Goal: Transaction & Acquisition: Purchase product/service

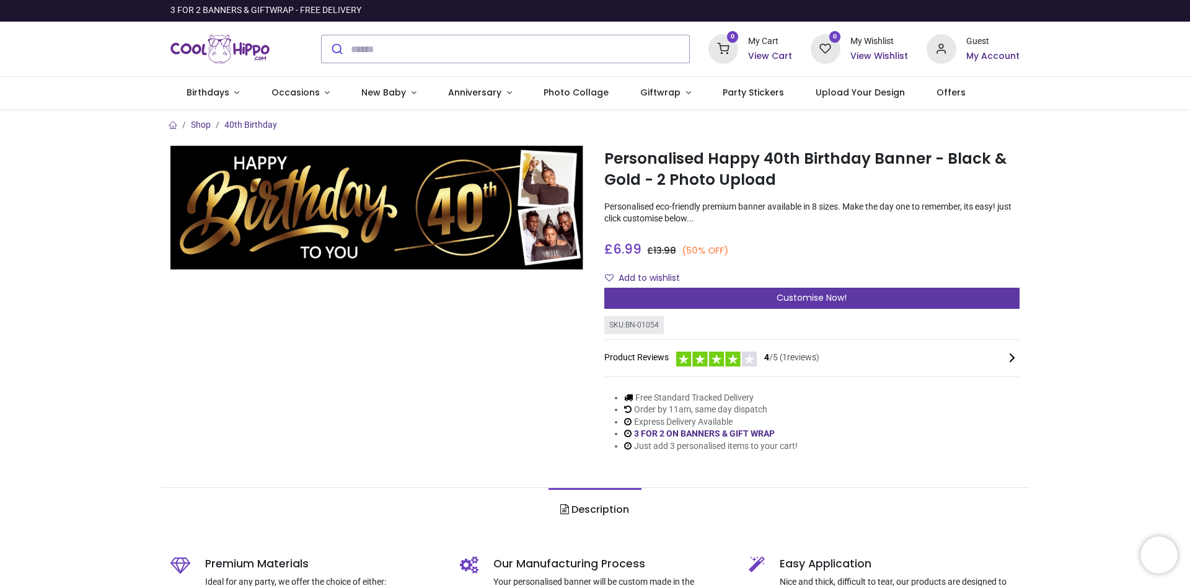
click at [667, 299] on div "Customise Now!" at bounding box center [812, 298] width 415 height 21
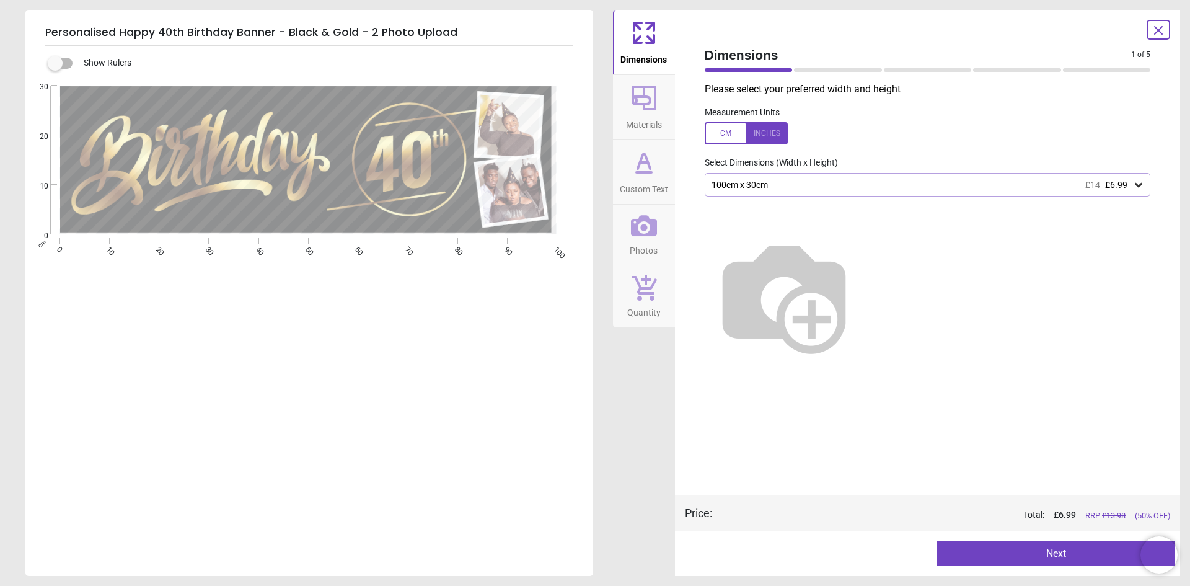
click at [644, 176] on icon at bounding box center [644, 163] width 30 height 30
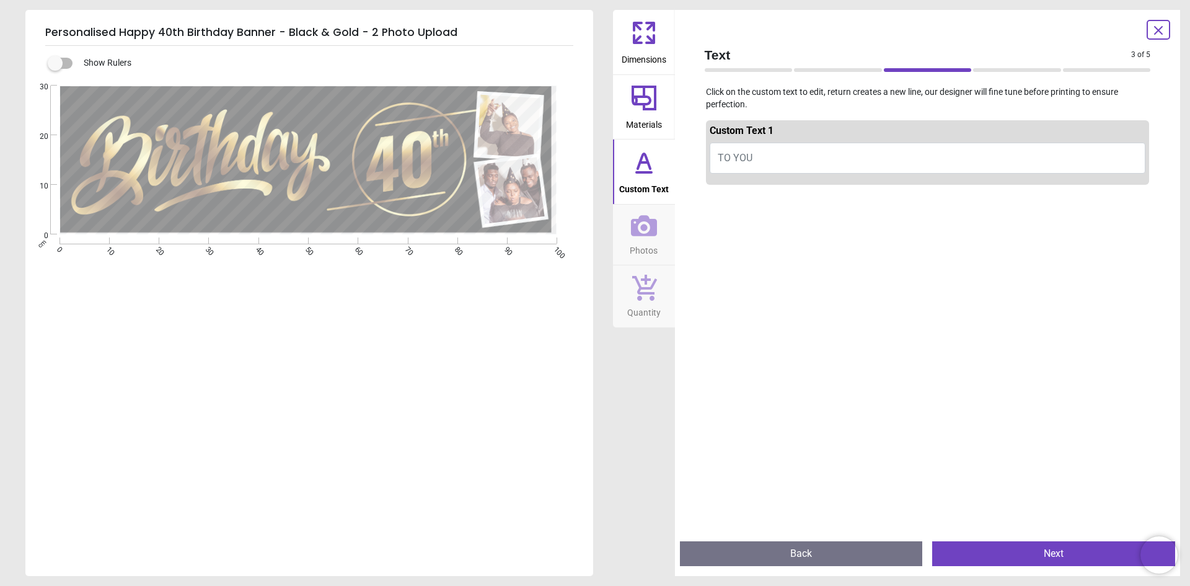
click at [632, 116] on span "Materials" at bounding box center [644, 122] width 36 height 19
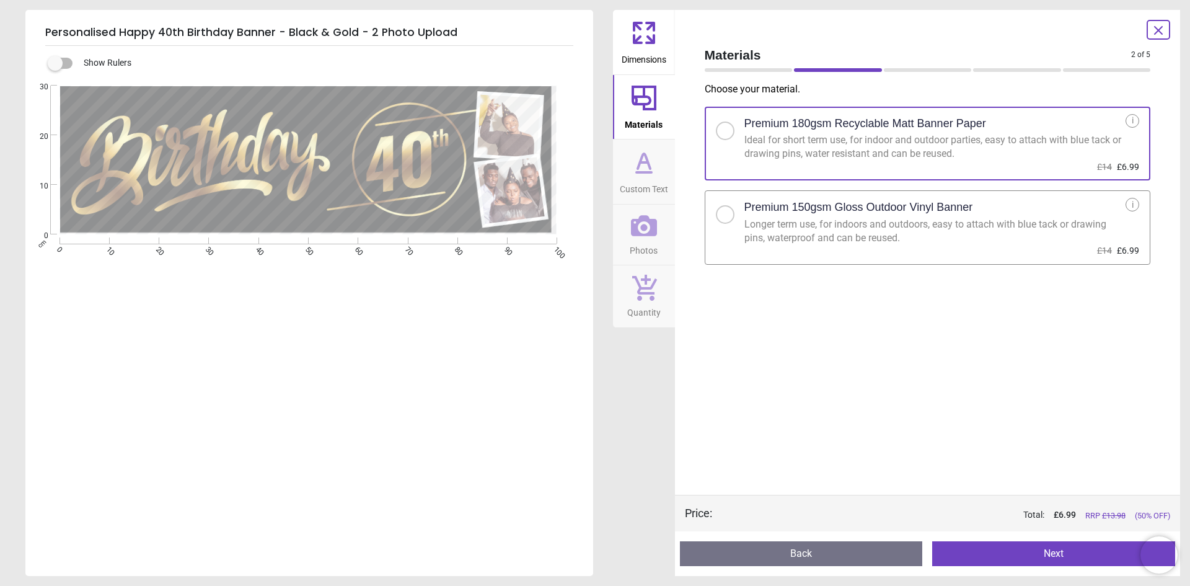
click at [640, 45] on icon at bounding box center [644, 33] width 30 height 30
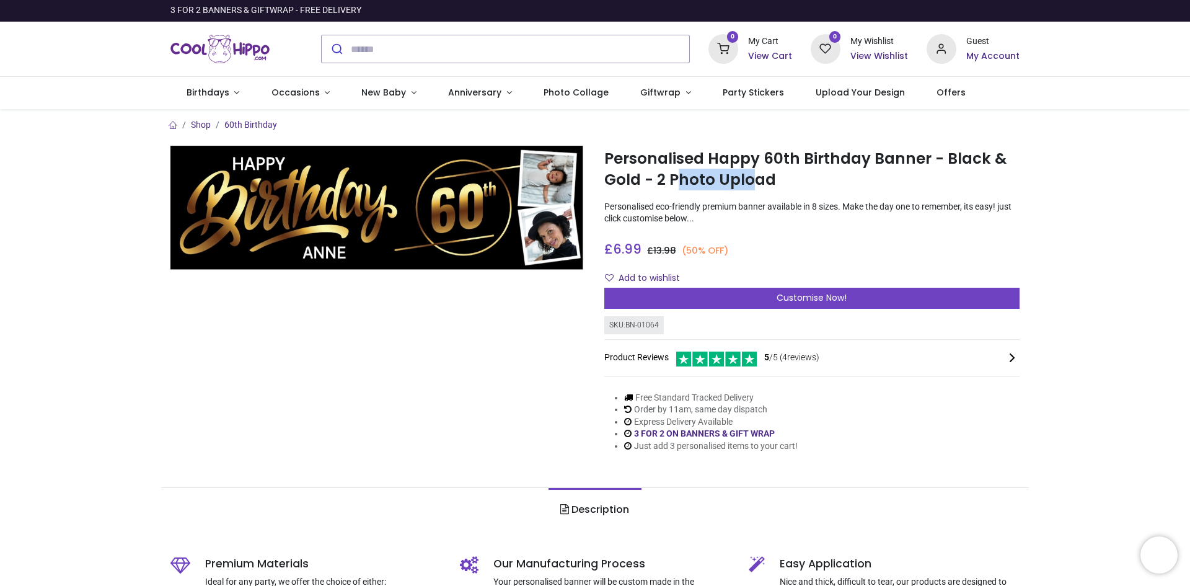
drag, startPoint x: 675, startPoint y: 182, endPoint x: 753, endPoint y: 181, distance: 78.1
click at [753, 181] on h1 "Personalised Happy 60th Birthday Banner - Black & Gold - 2 Photo Upload" at bounding box center [812, 169] width 415 height 43
drag, startPoint x: 726, startPoint y: 201, endPoint x: 726, endPoint y: 210, distance: 8.7
click at [726, 210] on p "Personalised eco-friendly premium banner available in 8 sizes. Make the day one…" at bounding box center [812, 213] width 415 height 24
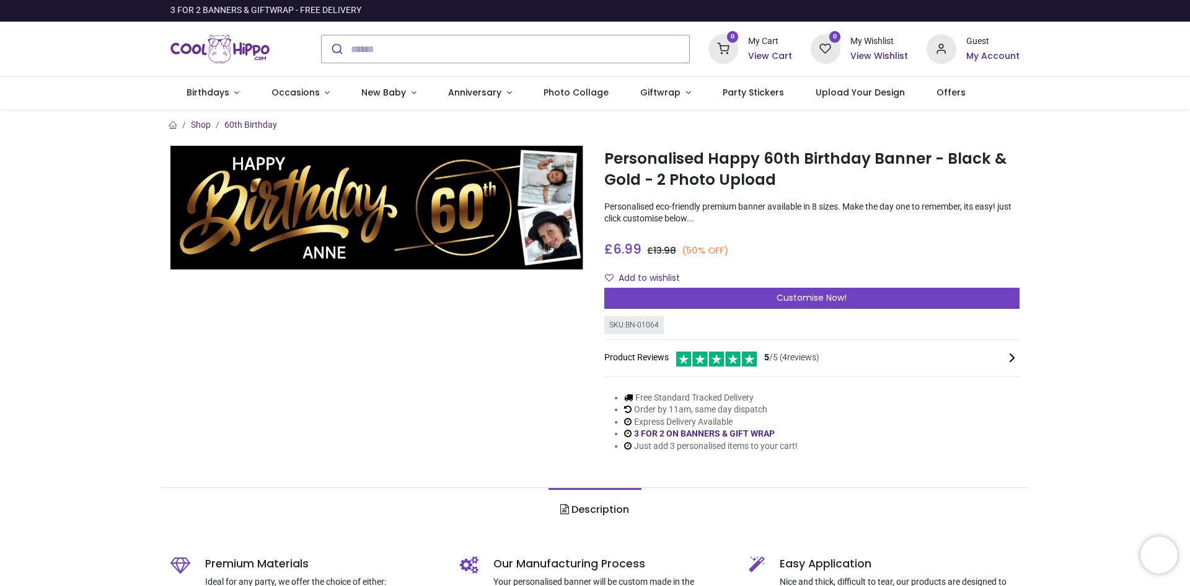
click at [726, 210] on p "Personalised eco-friendly premium banner available in 8 sizes. Make the day one…" at bounding box center [812, 213] width 415 height 24
drag, startPoint x: 710, startPoint y: 206, endPoint x: 666, endPoint y: 204, distance: 44.1
click at [666, 204] on p "Personalised eco-friendly premium banner available in 8 sizes. Make the day one…" at bounding box center [812, 213] width 415 height 24
drag, startPoint x: 658, startPoint y: 205, endPoint x: 704, endPoint y: 210, distance: 45.5
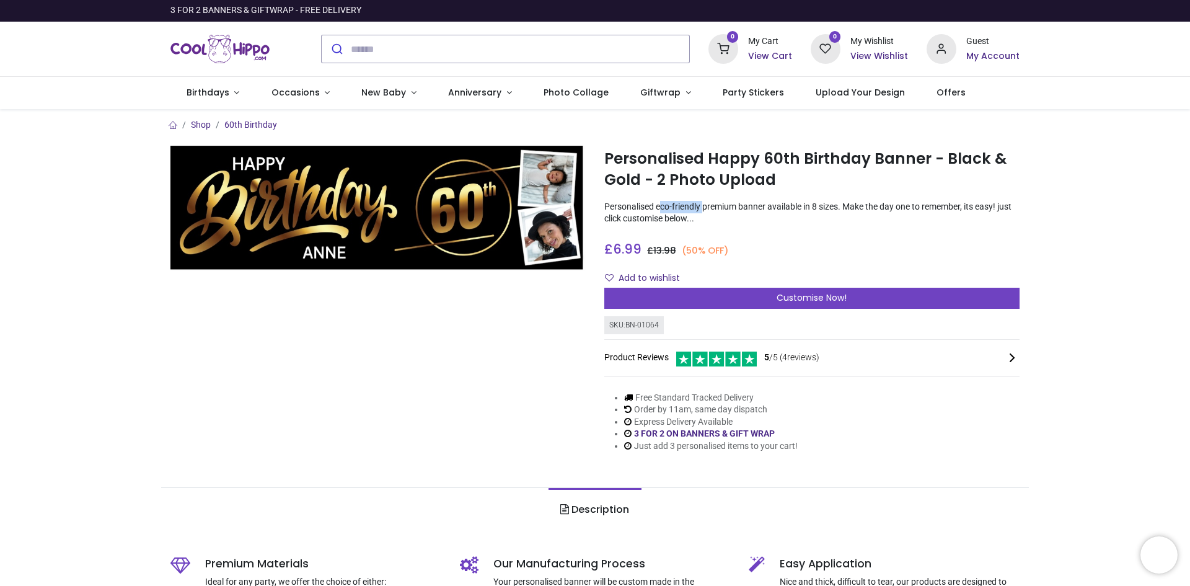
click at [704, 210] on p "Personalised eco-friendly premium banner available in 8 sizes. Make the day one…" at bounding box center [812, 213] width 415 height 24
drag, startPoint x: 684, startPoint y: 210, endPoint x: 725, endPoint y: 211, distance: 41.5
click at [725, 211] on p "Personalised eco-friendly premium banner available in 8 sizes. Make the day one…" at bounding box center [812, 213] width 415 height 24
click at [724, 210] on p "Personalised eco-friendly premium banner available in 8 sizes. Make the day one…" at bounding box center [812, 213] width 415 height 24
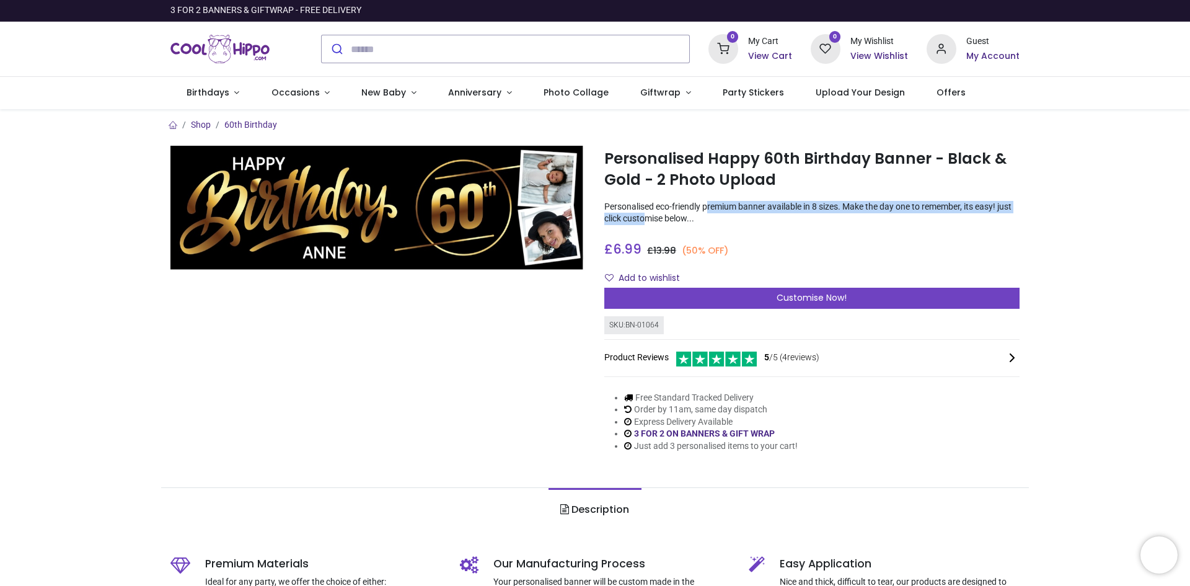
drag, startPoint x: 707, startPoint y: 207, endPoint x: 645, endPoint y: 215, distance: 62.4
click at [645, 215] on p "Personalised eco-friendly premium banner available in 8 sizes. Make the day one…" at bounding box center [812, 213] width 415 height 24
click at [644, 214] on p "Personalised eco-friendly premium banner available in 8 sizes. Make the day one…" at bounding box center [812, 213] width 415 height 24
click at [630, 210] on p "Personalised eco-friendly premium banner available in 8 sizes. Make the day one…" at bounding box center [812, 213] width 415 height 24
drag, startPoint x: 633, startPoint y: 210, endPoint x: 695, endPoint y: 220, distance: 62.8
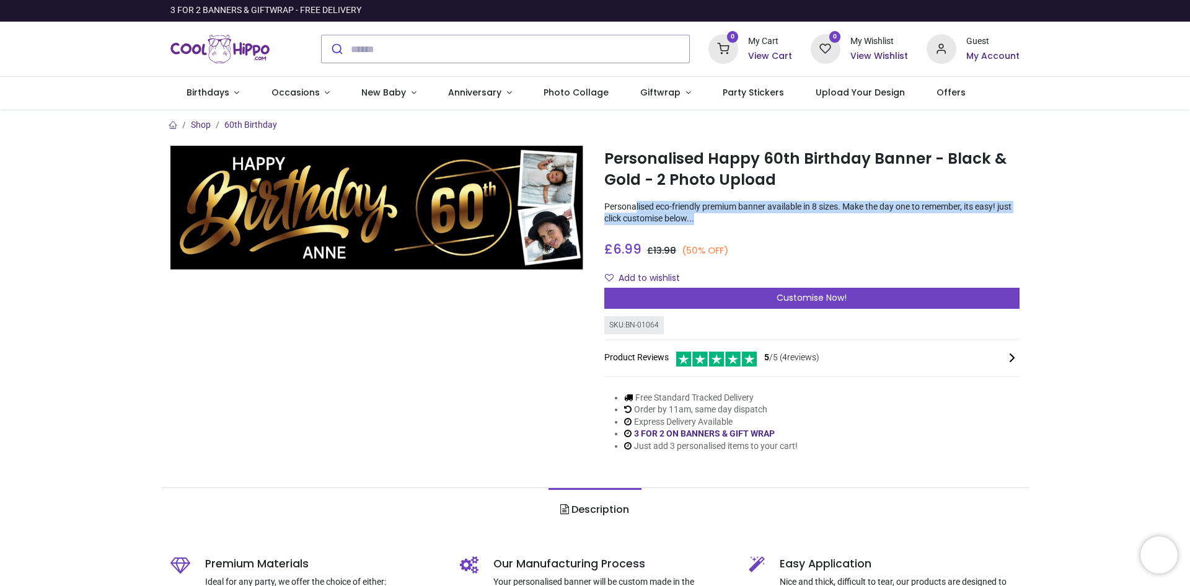
click at [695, 220] on p "Personalised eco-friendly premium banner available in 8 sizes. Make the day one…" at bounding box center [812, 213] width 415 height 24
drag, startPoint x: 696, startPoint y: 220, endPoint x: 610, endPoint y: 208, distance: 86.5
click at [610, 208] on p "Personalised eco-friendly premium banner available in 8 sizes. Make the day one…" at bounding box center [812, 213] width 415 height 24
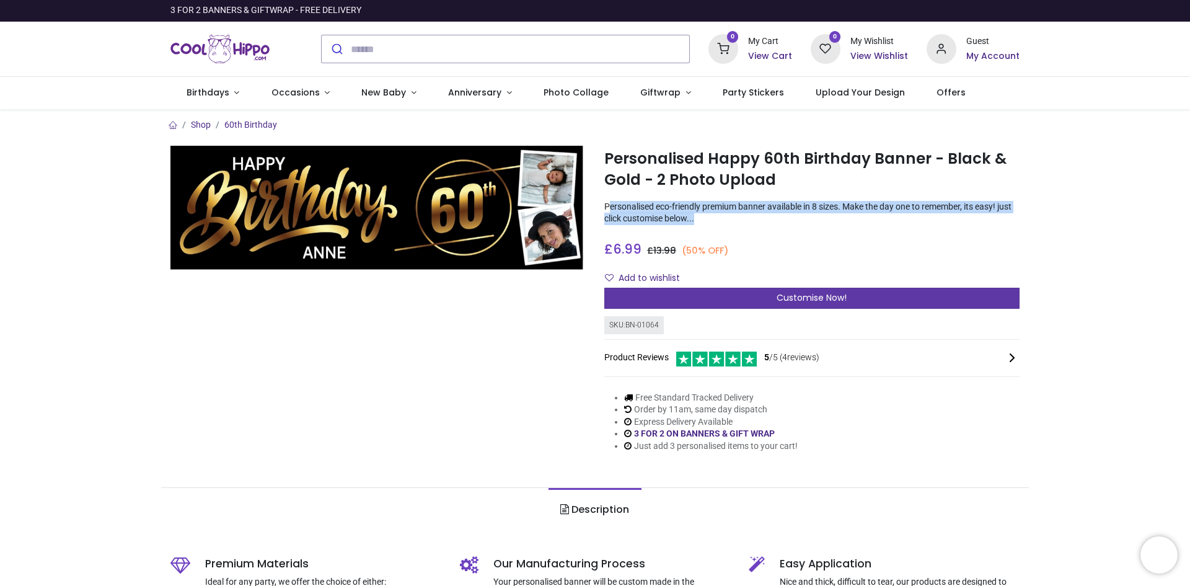
click at [809, 296] on span "Customise Now!" at bounding box center [812, 297] width 70 height 12
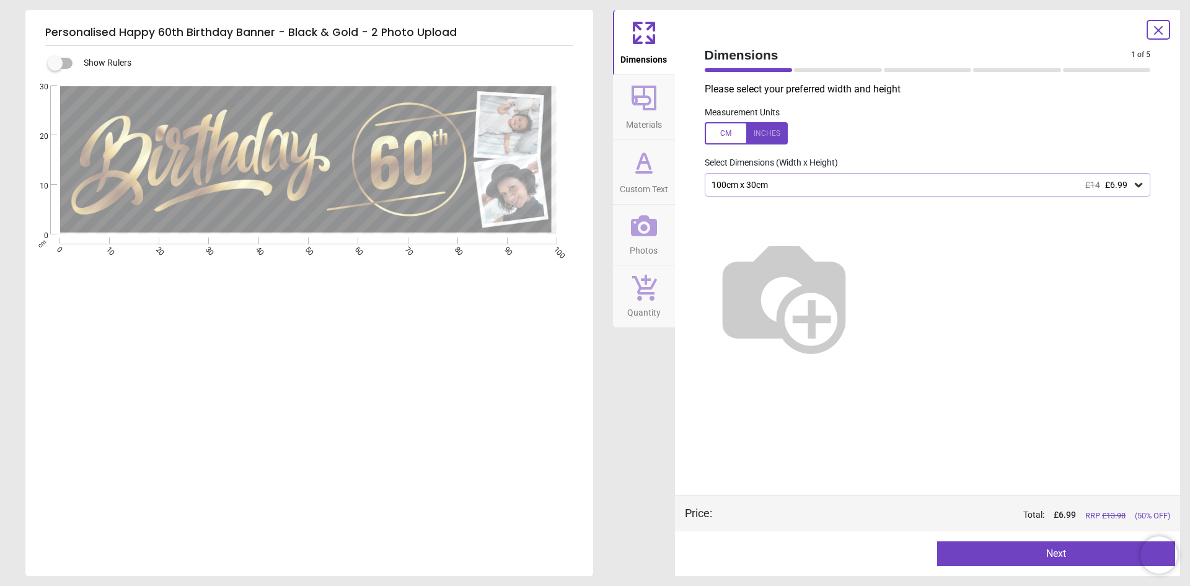
click at [766, 185] on div "100cm x 30cm £14 £6.99" at bounding box center [922, 185] width 423 height 11
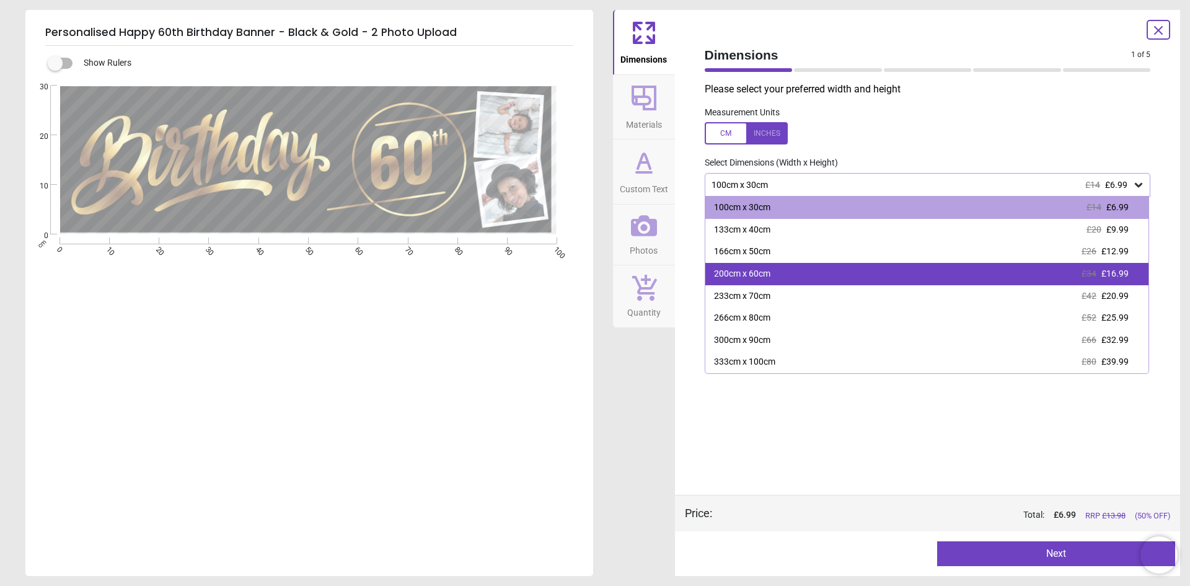
click at [725, 270] on div "200cm x 60cm" at bounding box center [742, 274] width 56 height 12
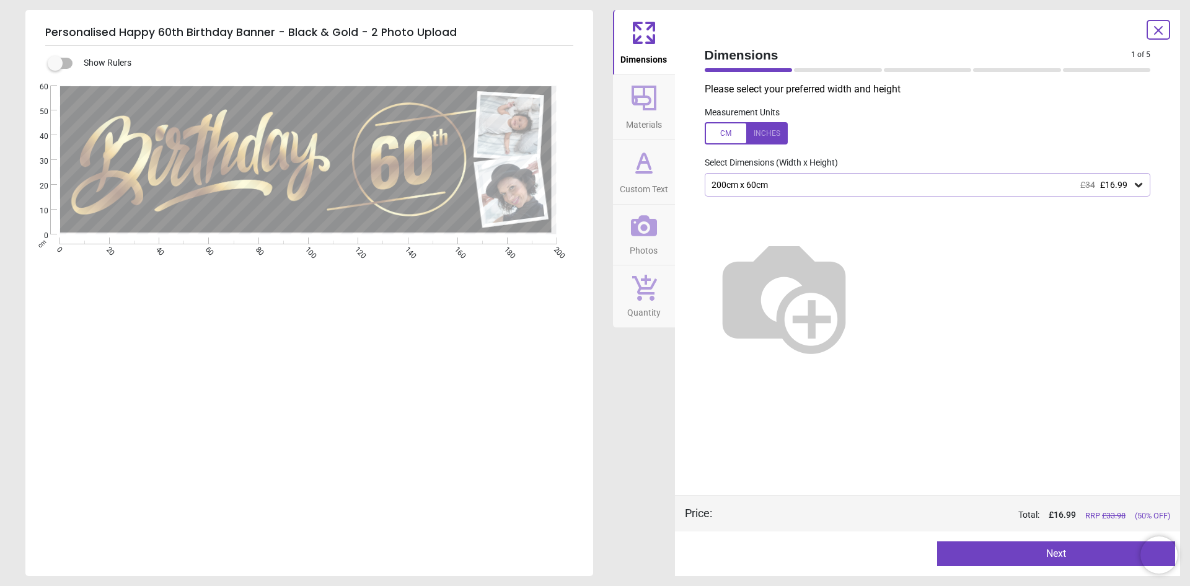
click at [984, 546] on button "Next" at bounding box center [1056, 553] width 238 height 25
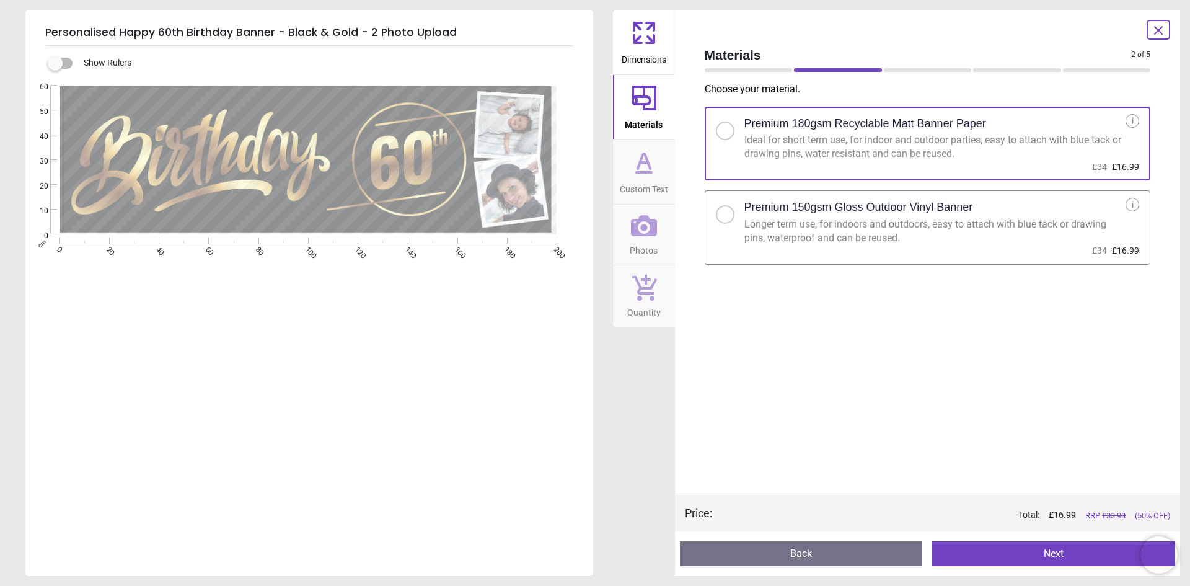
click at [1003, 547] on button "Next" at bounding box center [1053, 553] width 243 height 25
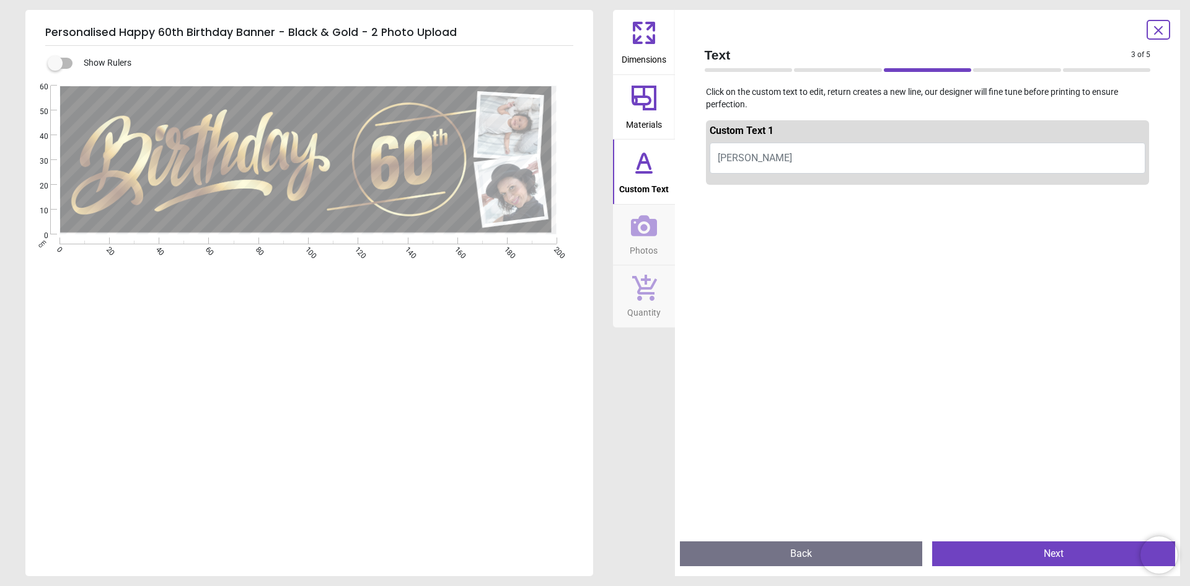
click at [752, 154] on button "ANNE" at bounding box center [928, 158] width 436 height 31
click at [727, 158] on span "ANNE" at bounding box center [755, 158] width 74 height 12
click at [726, 158] on span "ANNE" at bounding box center [755, 158] width 74 height 12
type textarea "******"
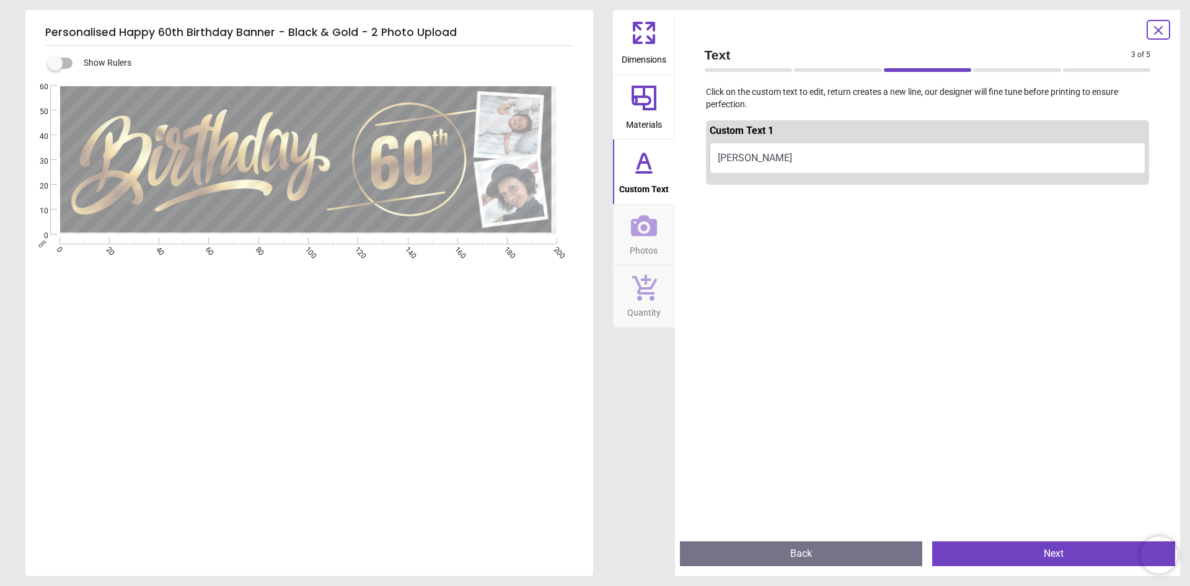
click at [776, 253] on div at bounding box center [928, 483] width 444 height 586
click at [1011, 551] on button "Next" at bounding box center [1053, 553] width 243 height 25
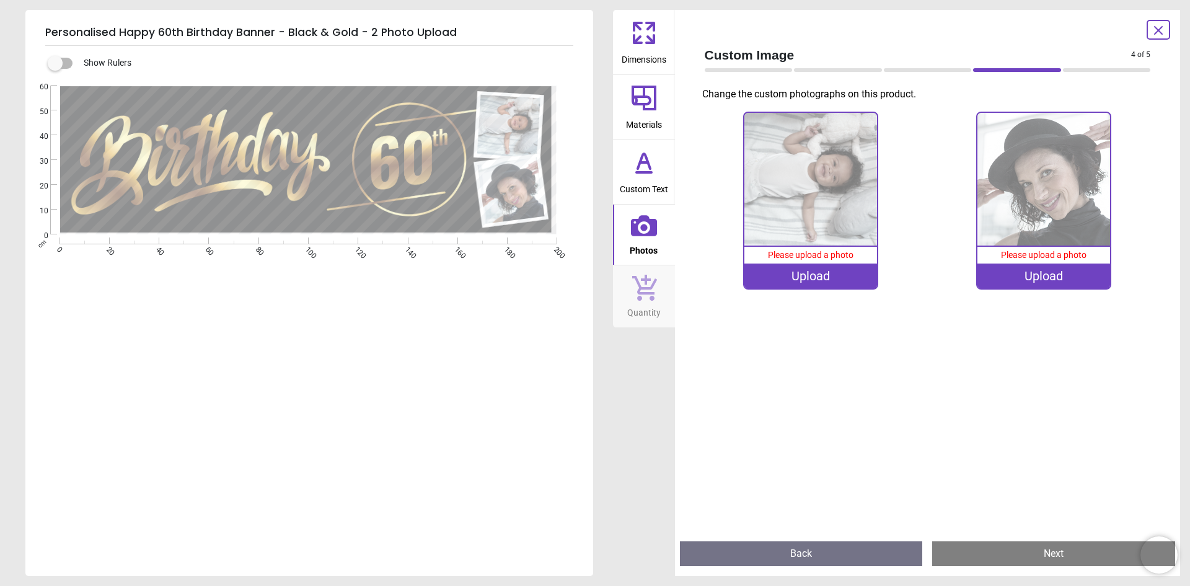
click at [775, 275] on div "Upload" at bounding box center [811, 276] width 133 height 25
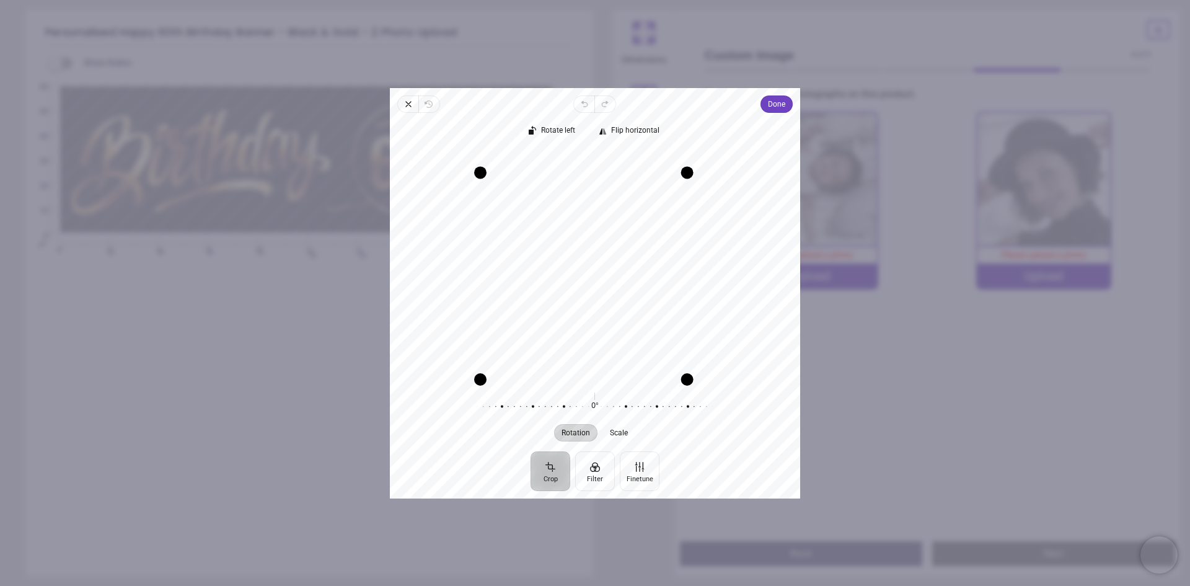
drag, startPoint x: 706, startPoint y: 151, endPoint x: 677, endPoint y: 169, distance: 34.2
click at [681, 169] on div "Drag corner tr" at bounding box center [687, 172] width 12 height 12
drag, startPoint x: 572, startPoint y: 221, endPoint x: 557, endPoint y: 223, distance: 14.4
click at [557, 223] on div "Recenter" at bounding box center [595, 263] width 391 height 229
click at [769, 110] on span "Done" at bounding box center [776, 104] width 17 height 15
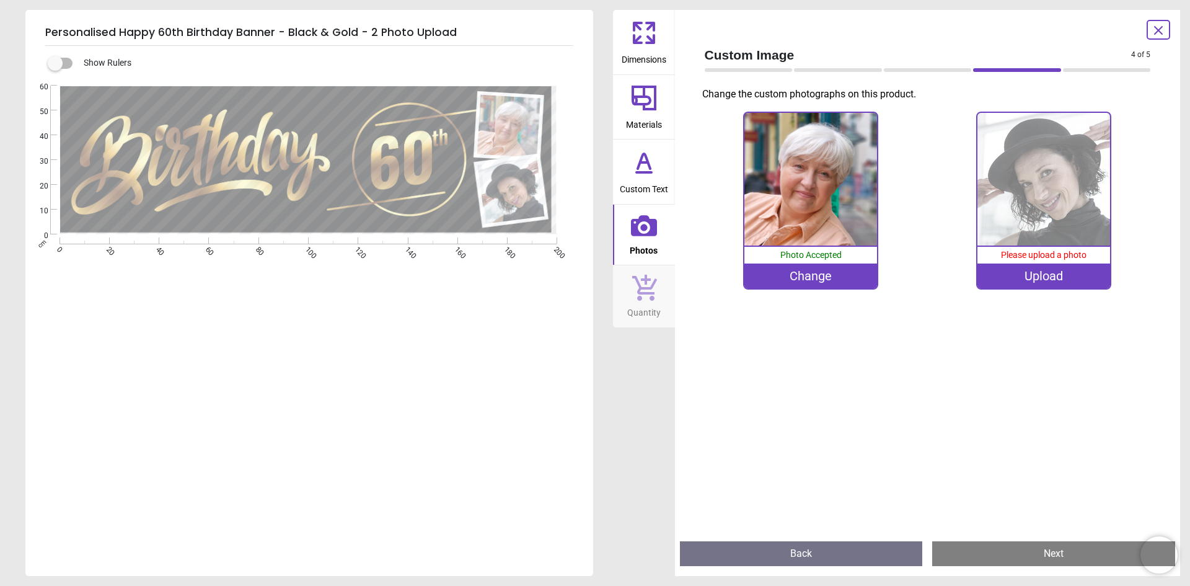
click at [1029, 278] on div "Upload" at bounding box center [1044, 276] width 133 height 25
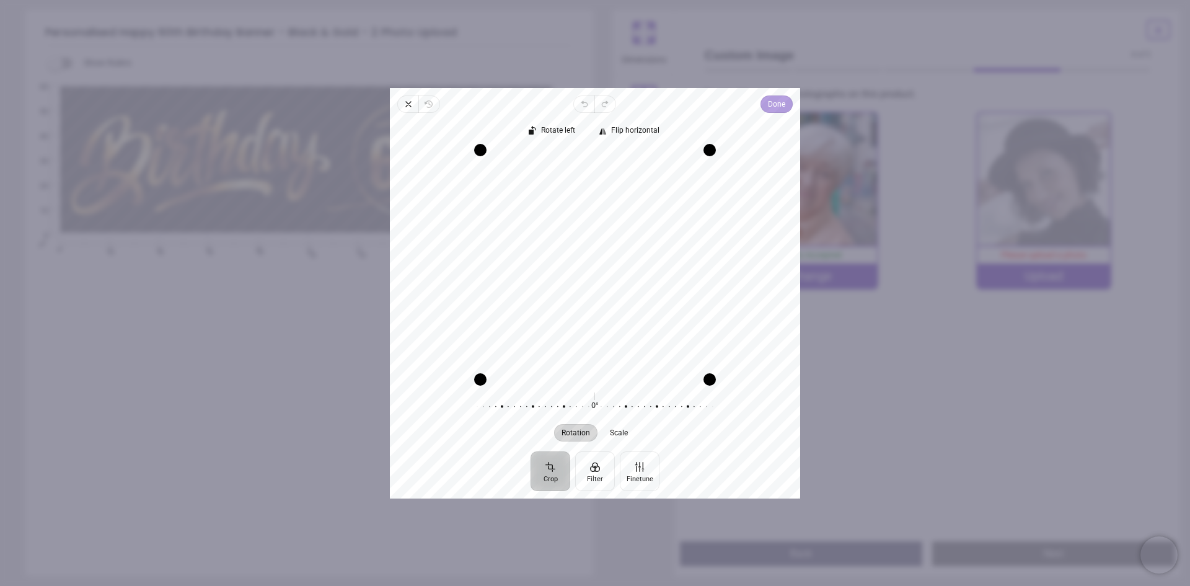
click at [780, 102] on span "Done" at bounding box center [776, 104] width 17 height 15
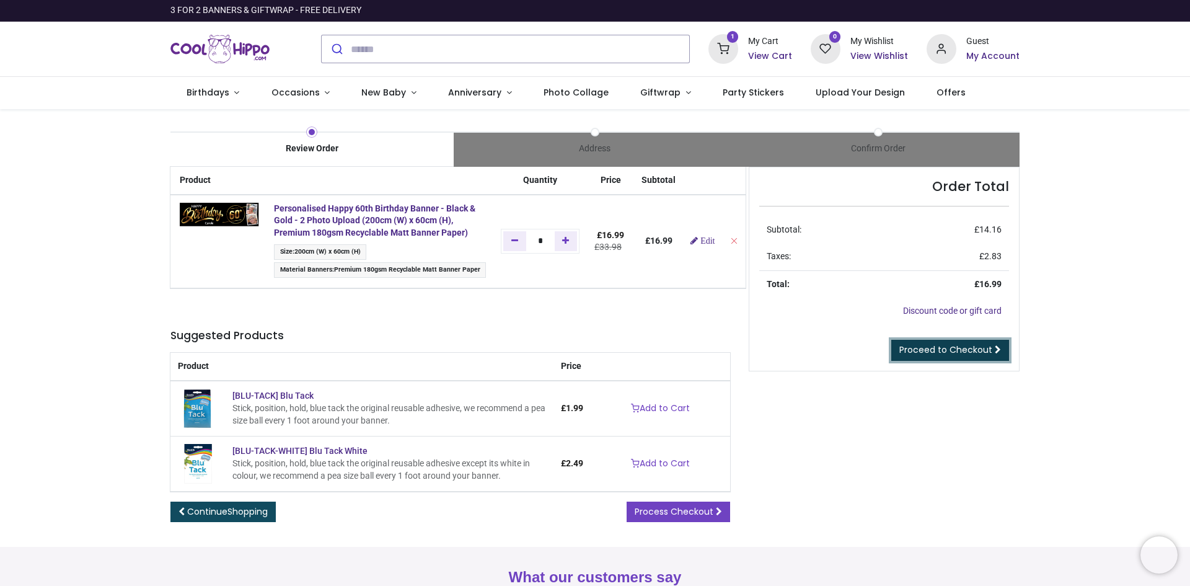
click at [937, 347] on span "Proceed to Checkout" at bounding box center [946, 349] width 93 height 12
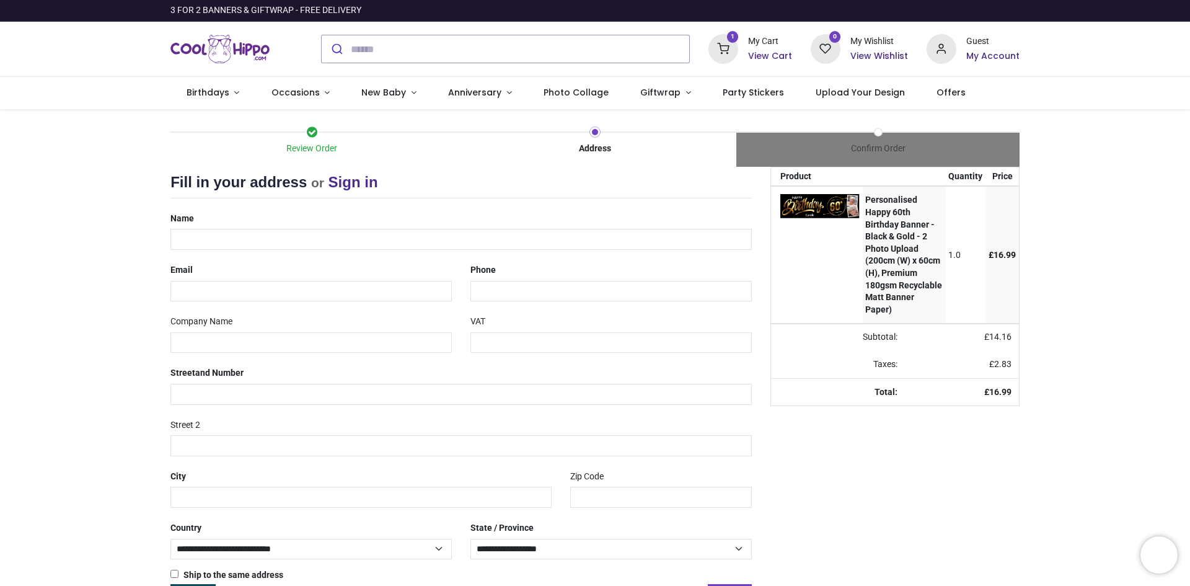
select select "***"
click at [208, 243] on input "text" at bounding box center [462, 239] width 582 height 21
type input "*"
type input "**********"
click at [208, 286] on input "email" at bounding box center [311, 291] width 281 height 21
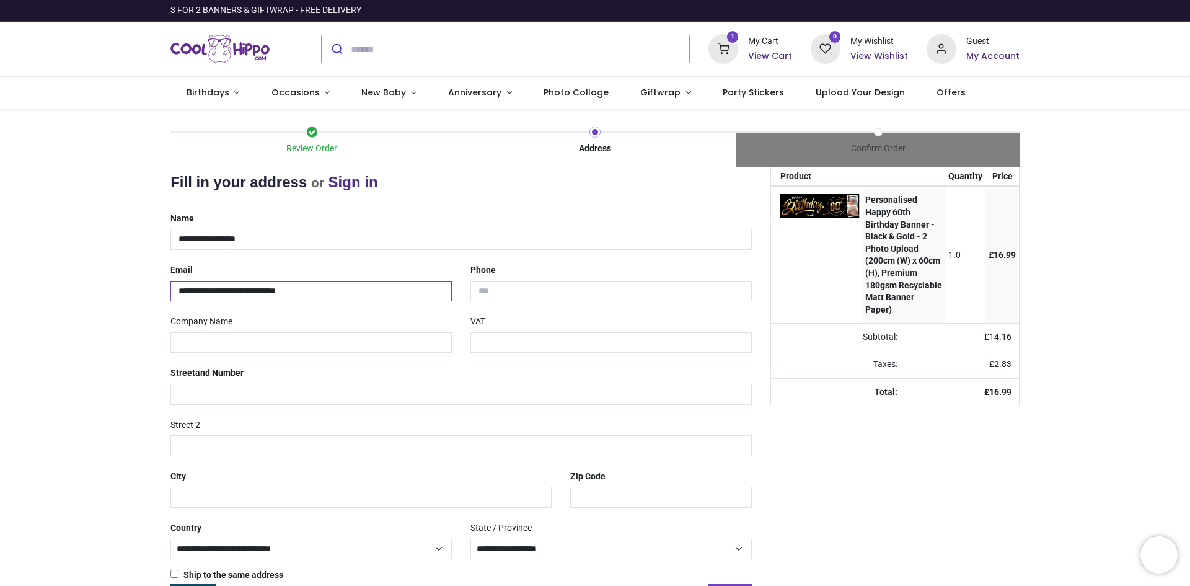
type input "**********"
click at [193, 348] on input "text" at bounding box center [311, 342] width 281 height 21
click at [185, 388] on input "text" at bounding box center [462, 394] width 582 height 21
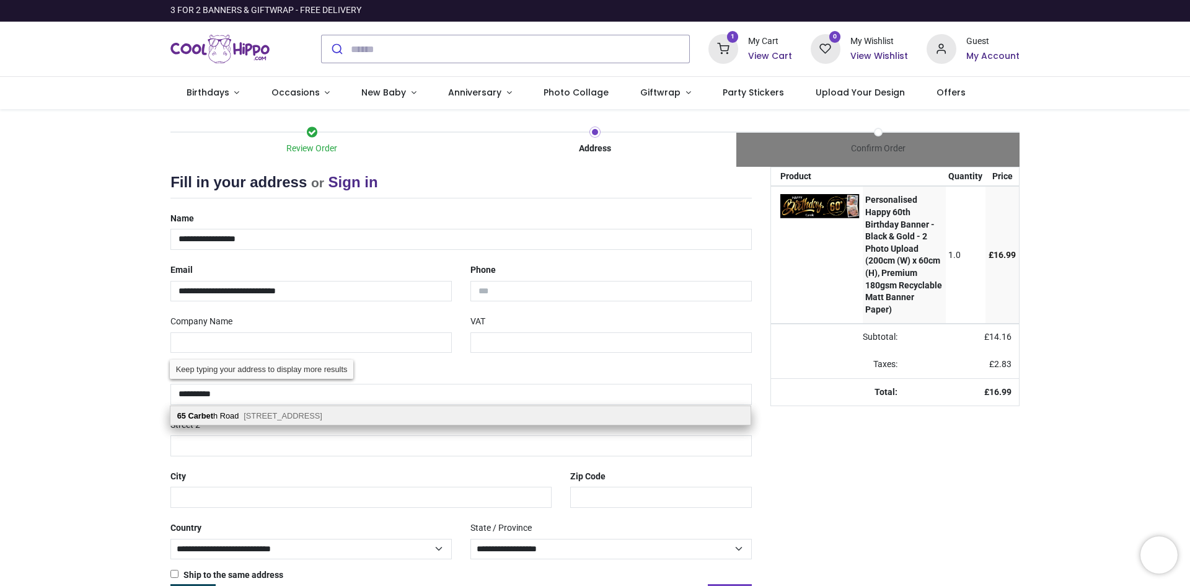
click at [233, 415] on div "65 Carbet h Road Milngavie, Glasgow, G62 7AZ" at bounding box center [461, 415] width 580 height 19
type input "**********"
type input "*********"
type input "*******"
select select "***"
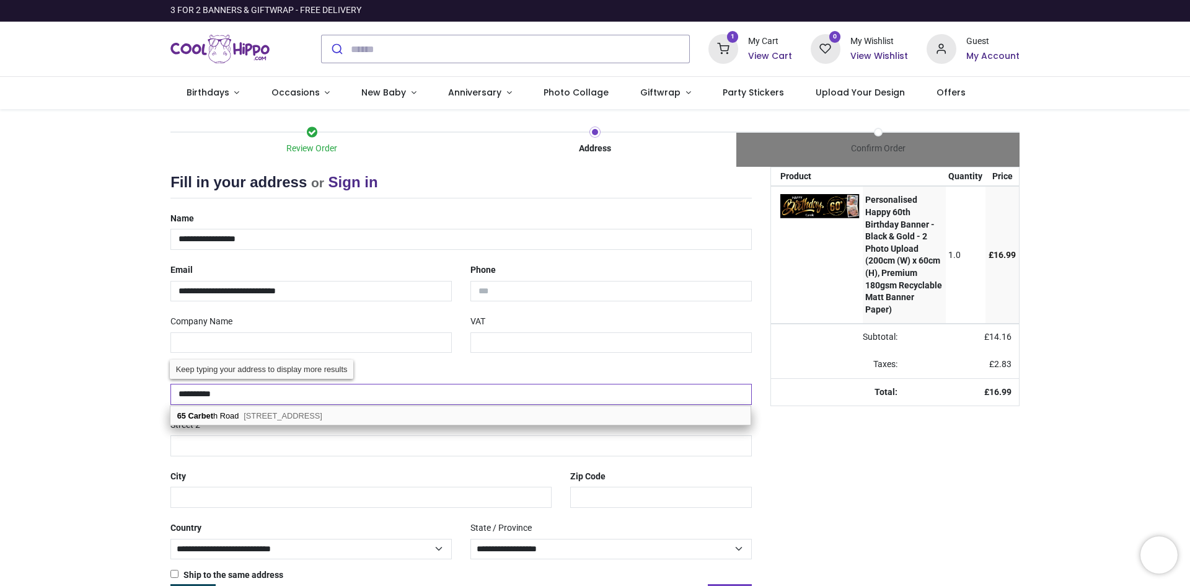
type input "*******"
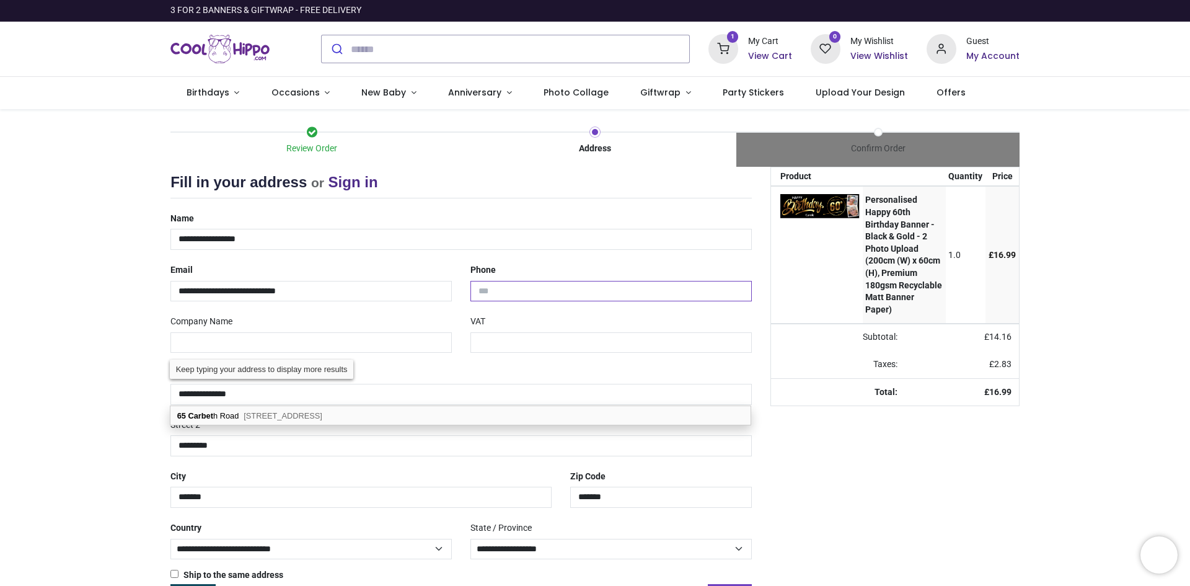
click at [503, 288] on input "tel" at bounding box center [611, 291] width 281 height 21
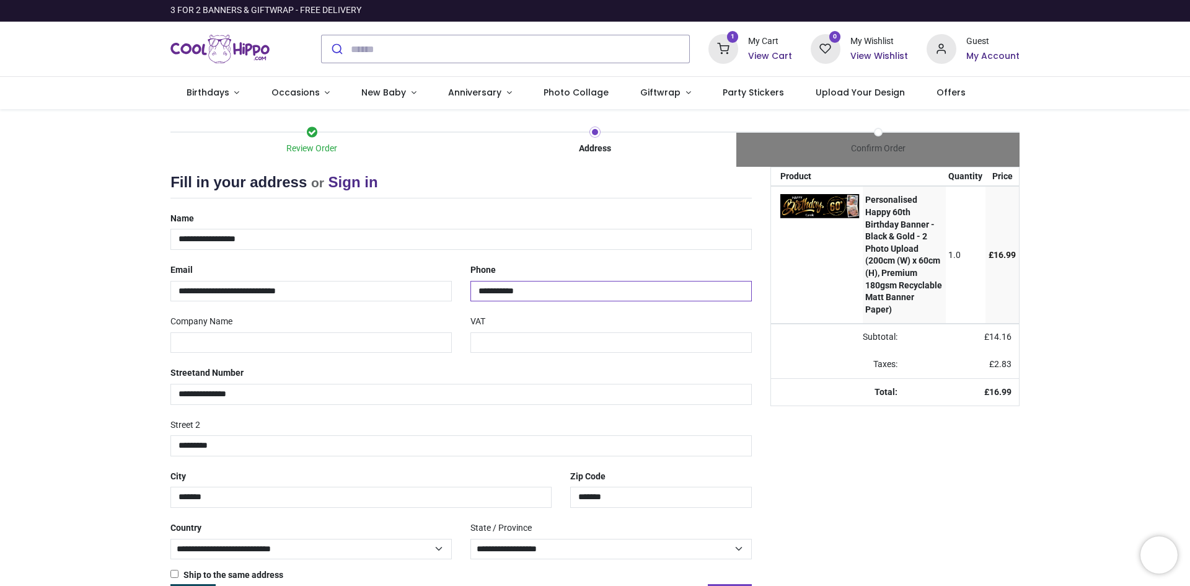
type input "**********"
click at [475, 346] on input "text" at bounding box center [611, 342] width 281 height 21
click at [358, 334] on input "text" at bounding box center [311, 342] width 281 height 21
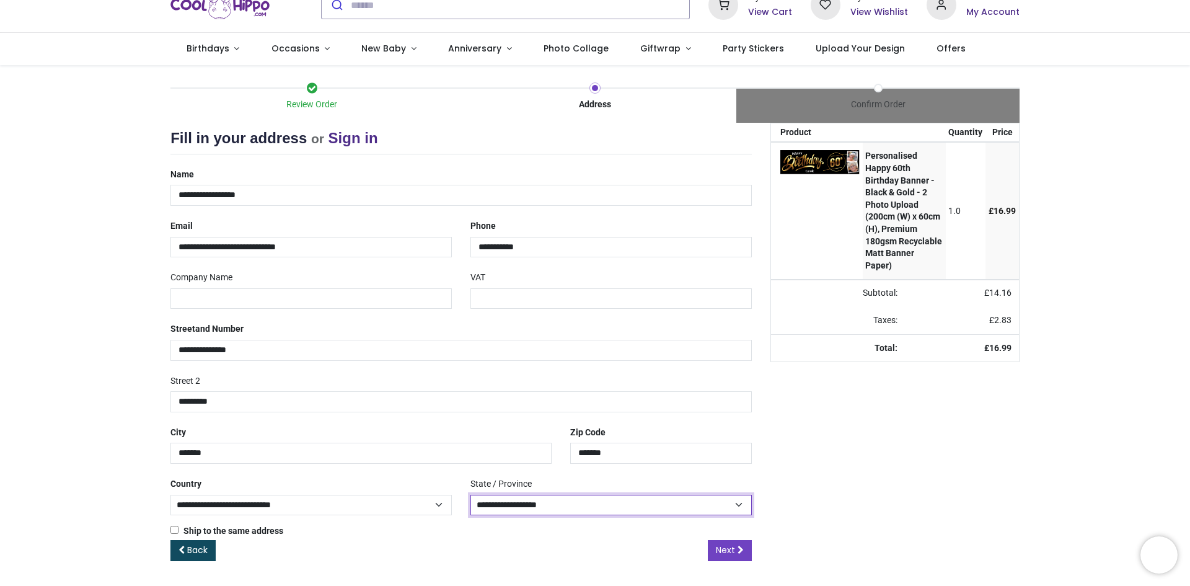
click at [566, 506] on select "**********" at bounding box center [611, 505] width 281 height 21
select select "***"
click at [471, 495] on select "**********" at bounding box center [611, 505] width 281 height 21
click at [477, 499] on select "**********" at bounding box center [611, 505] width 281 height 21
click at [471, 495] on select "**********" at bounding box center [611, 505] width 281 height 21
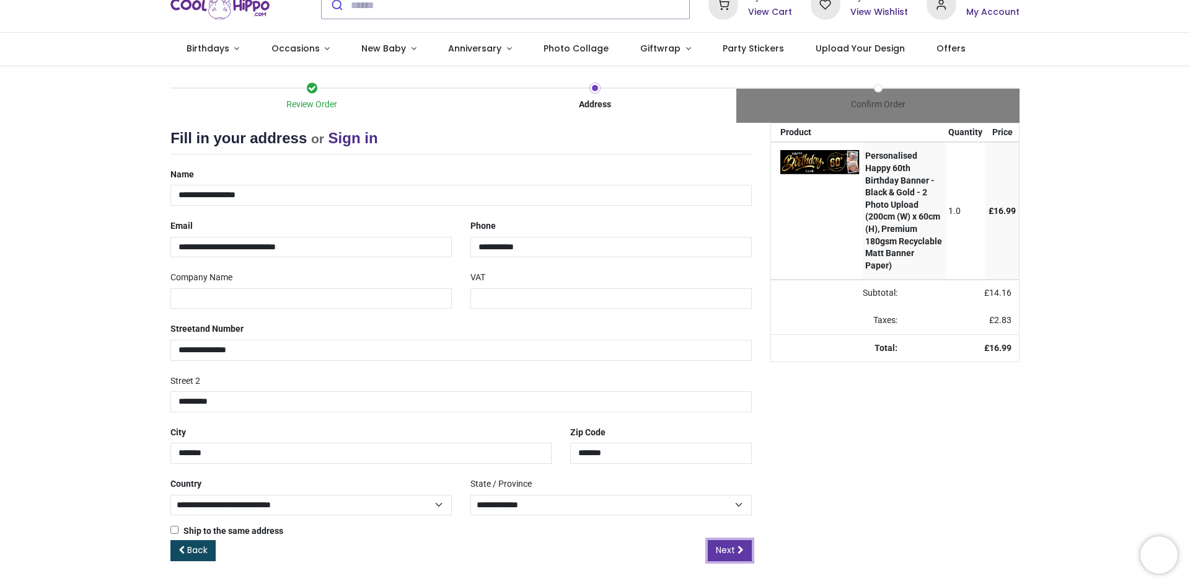
click at [721, 547] on span "Next" at bounding box center [725, 550] width 19 height 12
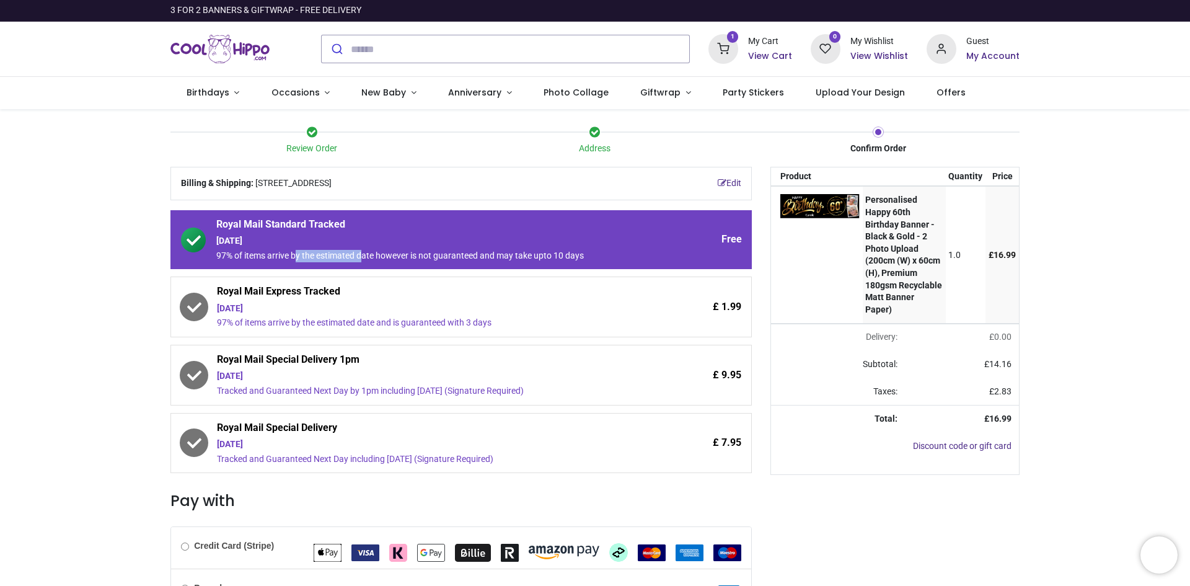
drag, startPoint x: 297, startPoint y: 257, endPoint x: 363, endPoint y: 256, distance: 66.4
click at [363, 256] on div "97% of items arrive by the estimated date however is not guaranteed and may tak…" at bounding box center [426, 256] width 420 height 12
click at [367, 259] on div "97% of items arrive by the estimated date however is not guaranteed and may tak…" at bounding box center [426, 256] width 420 height 12
click at [357, 256] on div "97% of items arrive by the estimated date however is not guaranteed and may tak…" at bounding box center [426, 256] width 420 height 12
click at [403, 241] on div "Thursday 2nd October" at bounding box center [426, 241] width 420 height 12
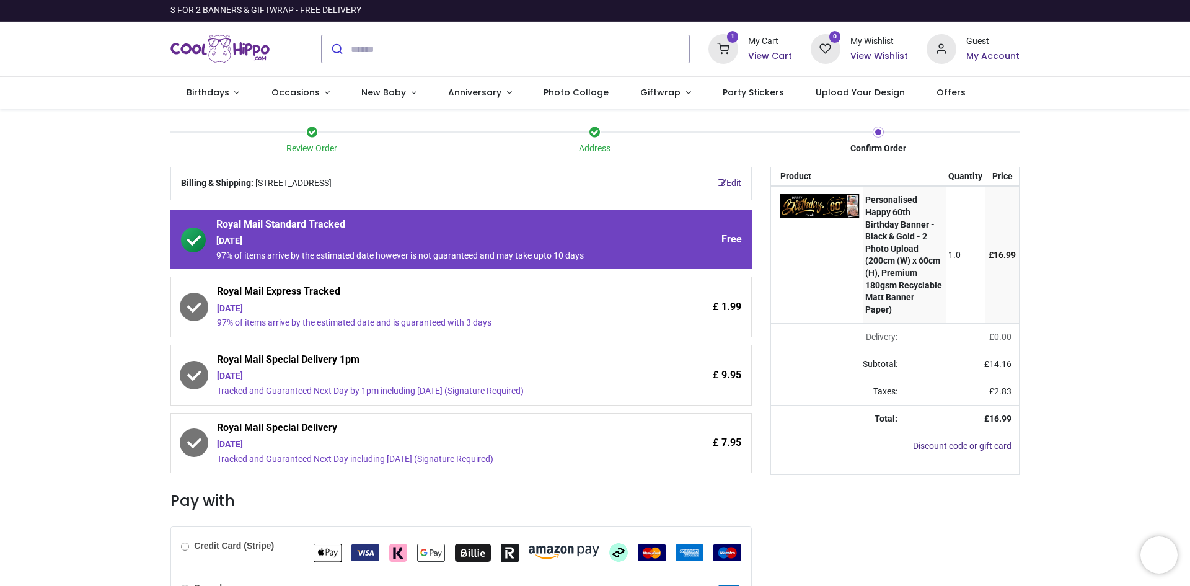
click at [368, 293] on span "Royal Mail Express Tracked" at bounding box center [427, 293] width 420 height 17
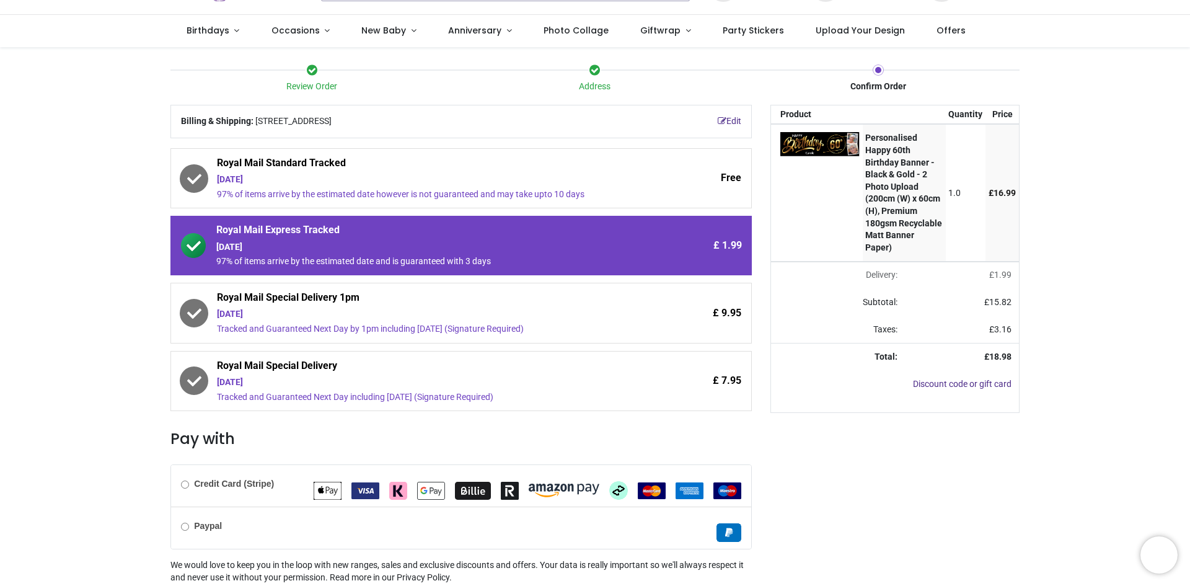
scroll to position [153, 0]
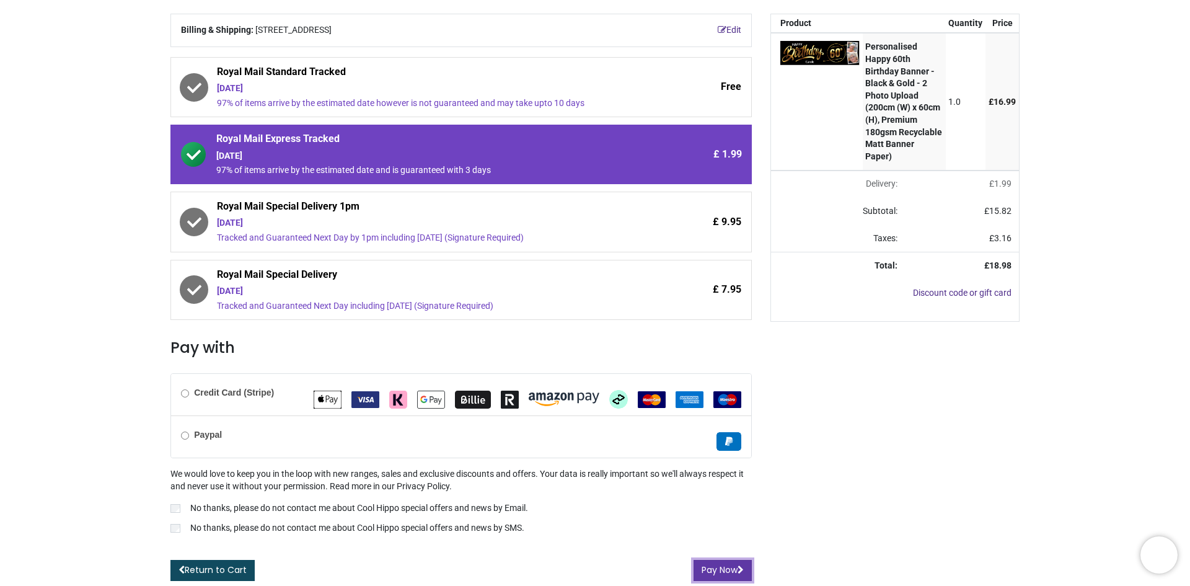
click at [712, 574] on button "Pay Now" at bounding box center [723, 570] width 58 height 21
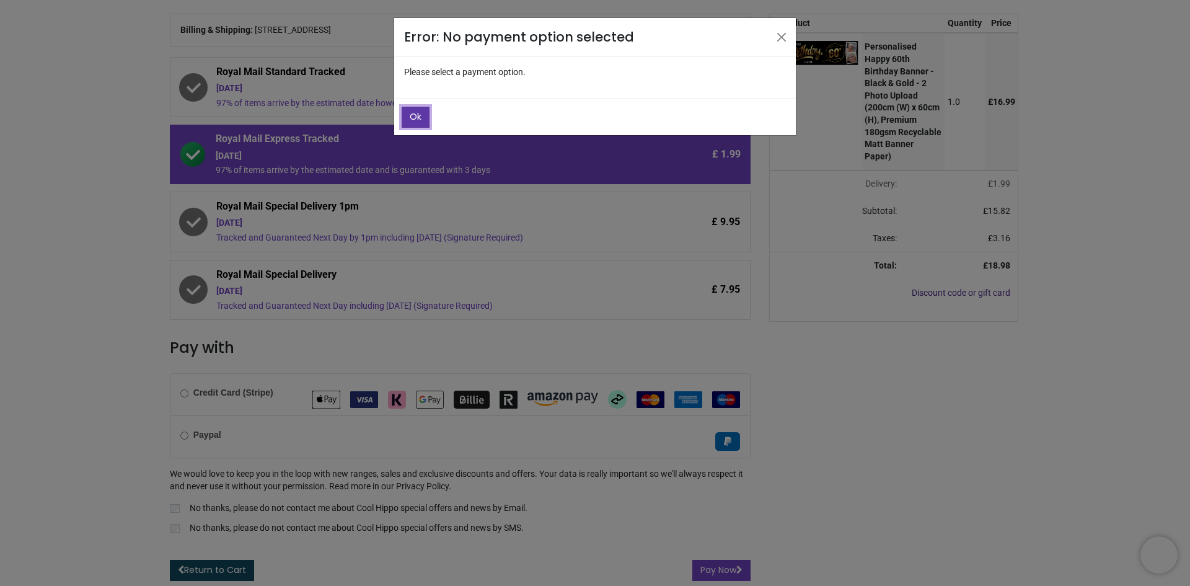
click at [411, 126] on button "Ok" at bounding box center [416, 117] width 28 height 21
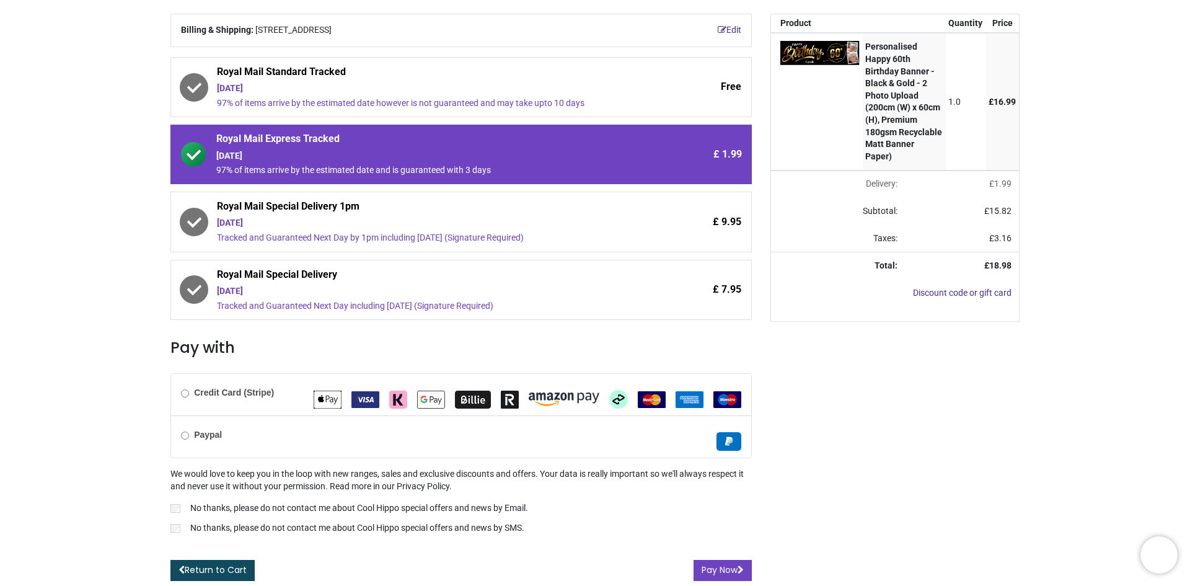
click at [189, 397] on label "Credit Card (Stripe)" at bounding box center [227, 393] width 93 height 12
click at [715, 577] on button "Pay Now" at bounding box center [723, 570] width 58 height 21
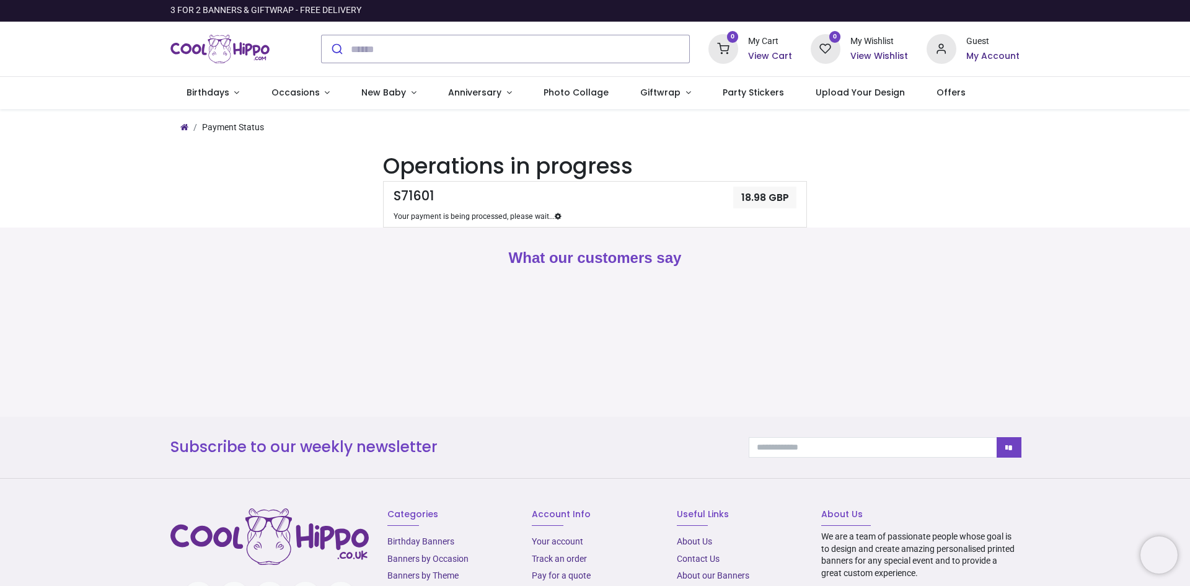
scroll to position [77, 0]
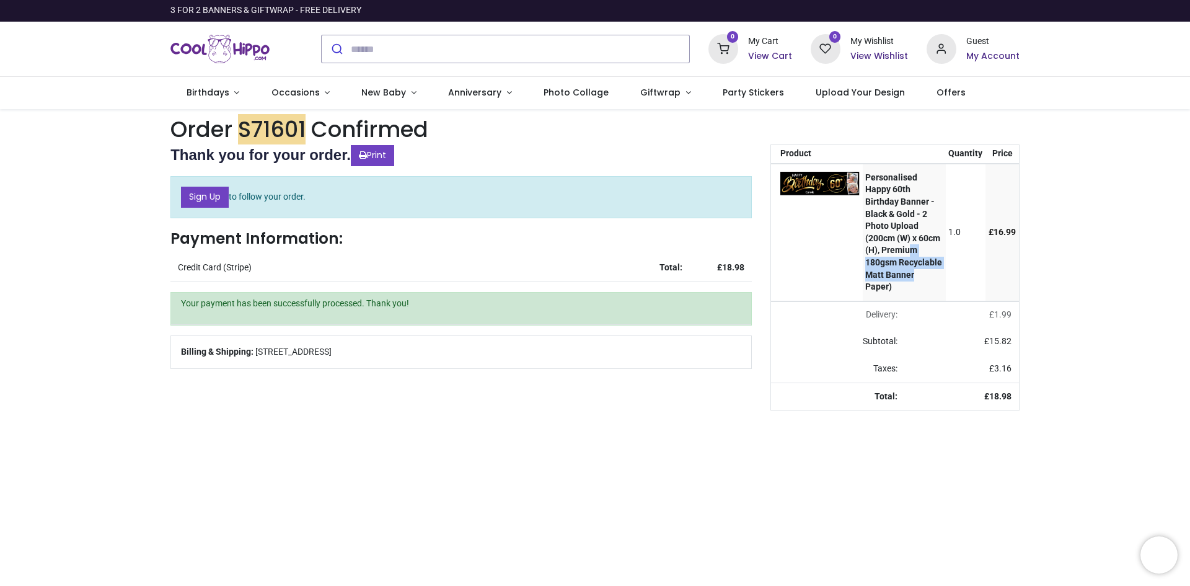
drag, startPoint x: 894, startPoint y: 264, endPoint x: 893, endPoint y: 284, distance: 19.9
click at [893, 284] on strong "Personalised Happy 60th Birthday Banner - Black & Gold - 2 Photo Upload (200cm …" at bounding box center [904, 231] width 77 height 119
drag, startPoint x: 888, startPoint y: 272, endPoint x: 894, endPoint y: 287, distance: 16.1
click at [894, 287] on strong "Personalised Happy 60th Birthday Banner - Black & Gold - 2 Photo Upload (200cm …" at bounding box center [904, 231] width 77 height 119
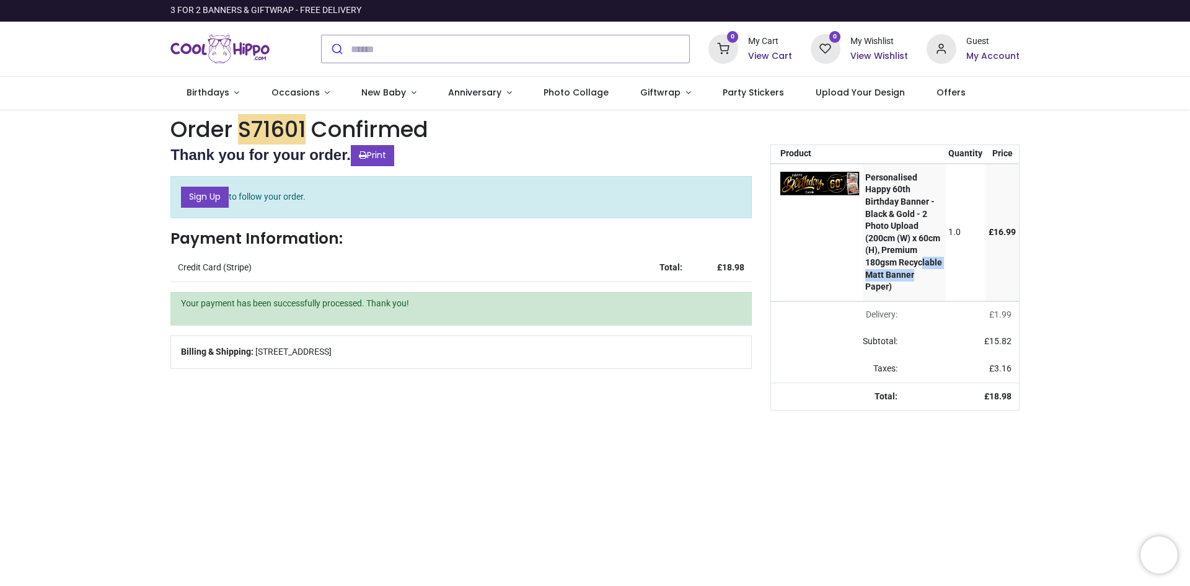
click at [894, 287] on strong "Personalised Happy 60th Birthday Banner - Black & Gold - 2 Photo Upload (200cm …" at bounding box center [904, 231] width 77 height 119
drag, startPoint x: 892, startPoint y: 264, endPoint x: 896, endPoint y: 273, distance: 10.0
click at [896, 273] on strong "Personalised Happy 60th Birthday Banner - Black & Gold - 2 Photo Upload (200cm …" at bounding box center [904, 231] width 77 height 119
click at [896, 275] on strong "Personalised Happy 60th Birthday Banner - Black & Gold - 2 Photo Upload (200cm …" at bounding box center [904, 231] width 77 height 119
drag, startPoint x: 281, startPoint y: 197, endPoint x: 357, endPoint y: 202, distance: 75.8
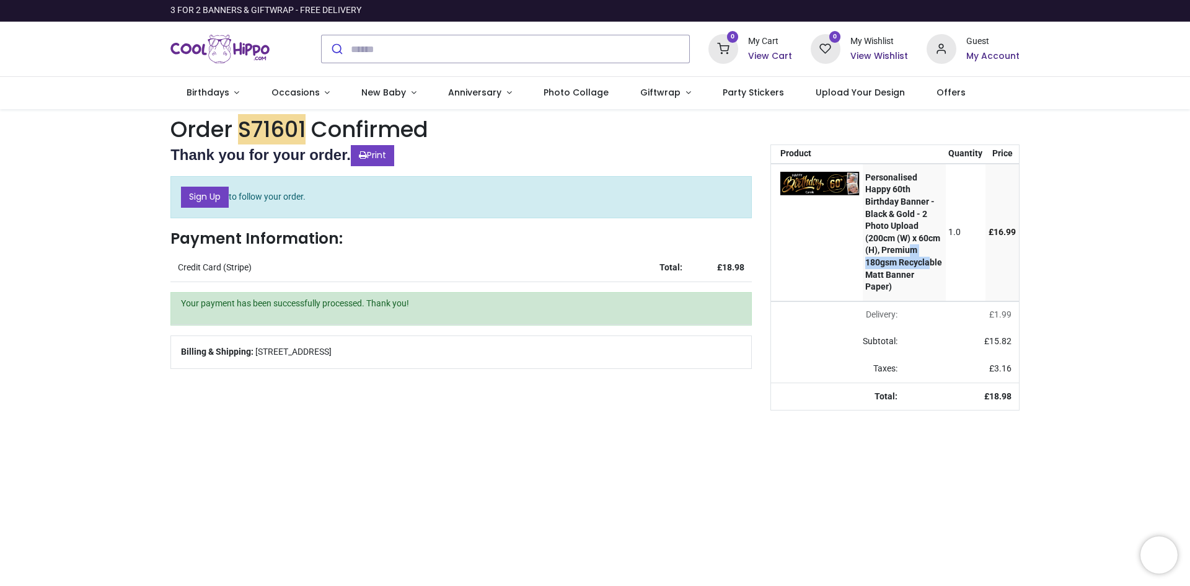
click at [357, 202] on p "Sign Up to follow your order." at bounding box center [462, 197] width 582 height 42
click at [347, 195] on p "Sign Up to follow your order." at bounding box center [462, 197] width 582 height 42
